Goal: Task Accomplishment & Management: Use online tool/utility

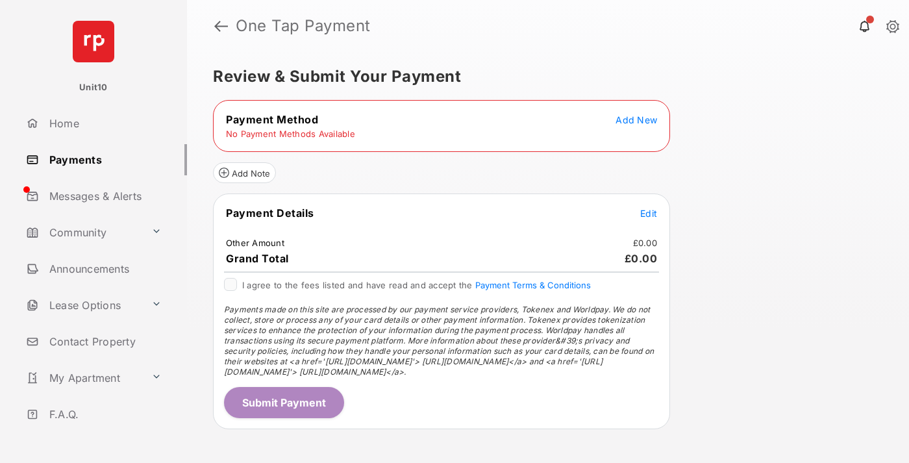
click at [636, 119] on span "Add New" at bounding box center [636, 119] width 42 height 11
